Goal: Check status: Check status

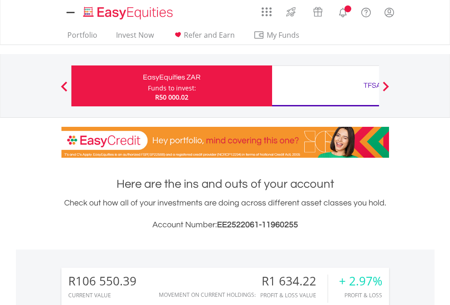
scroll to position [87, 143]
click at [148, 86] on div "Funds to invest:" at bounding box center [172, 88] width 48 height 9
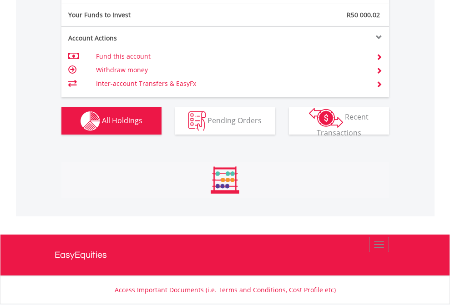
scroll to position [87, 143]
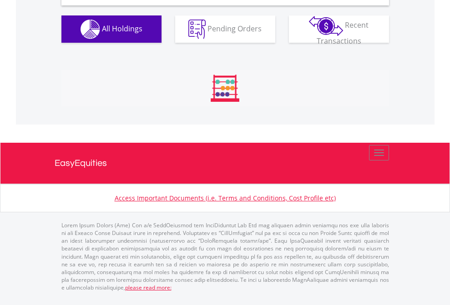
scroll to position [880, 0]
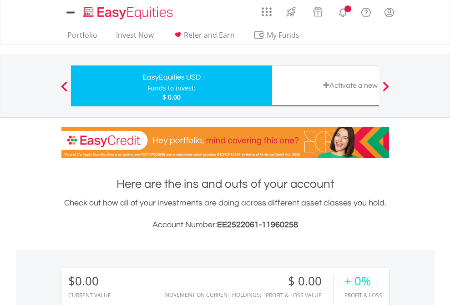
scroll to position [87, 143]
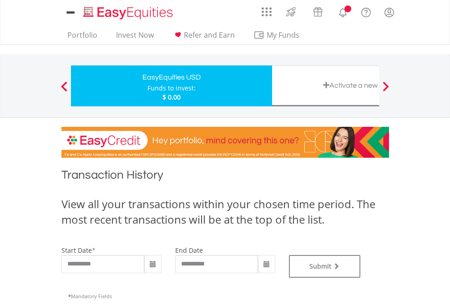
type input "**********"
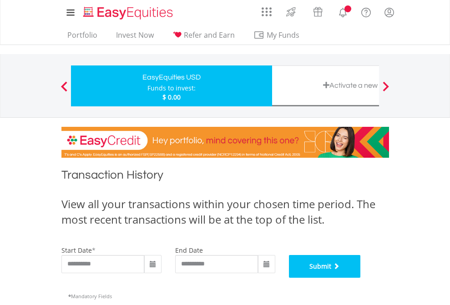
click at [361, 278] on button "Submit" at bounding box center [325, 266] width 72 height 23
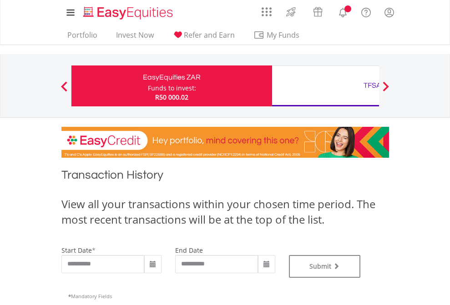
click at [325, 86] on div "TFSA" at bounding box center [373, 85] width 190 height 13
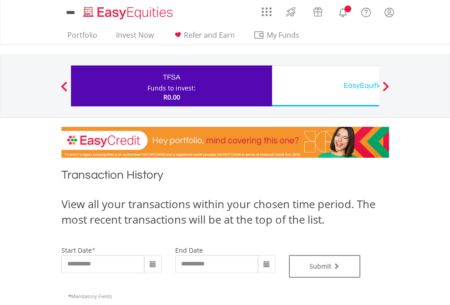
type input "**********"
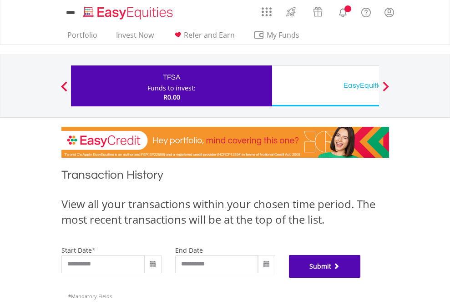
click at [361, 278] on button "Submit" at bounding box center [325, 266] width 72 height 23
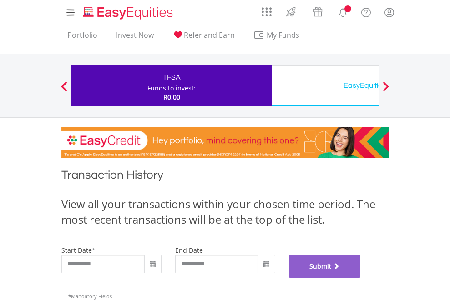
scroll to position [369, 0]
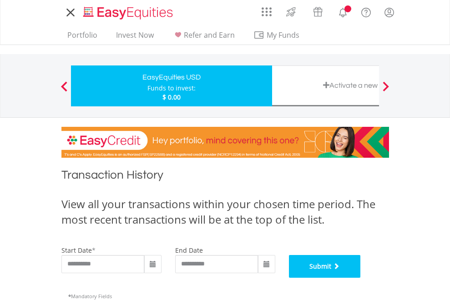
click at [361, 278] on button "Submit" at bounding box center [325, 266] width 72 height 23
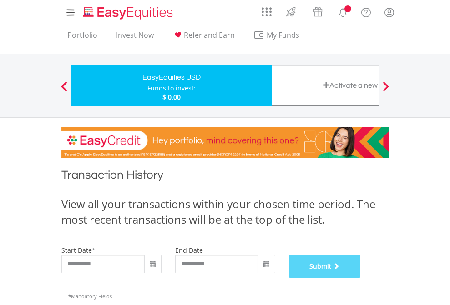
scroll to position [369, 0]
